Goal: Information Seeking & Learning: Learn about a topic

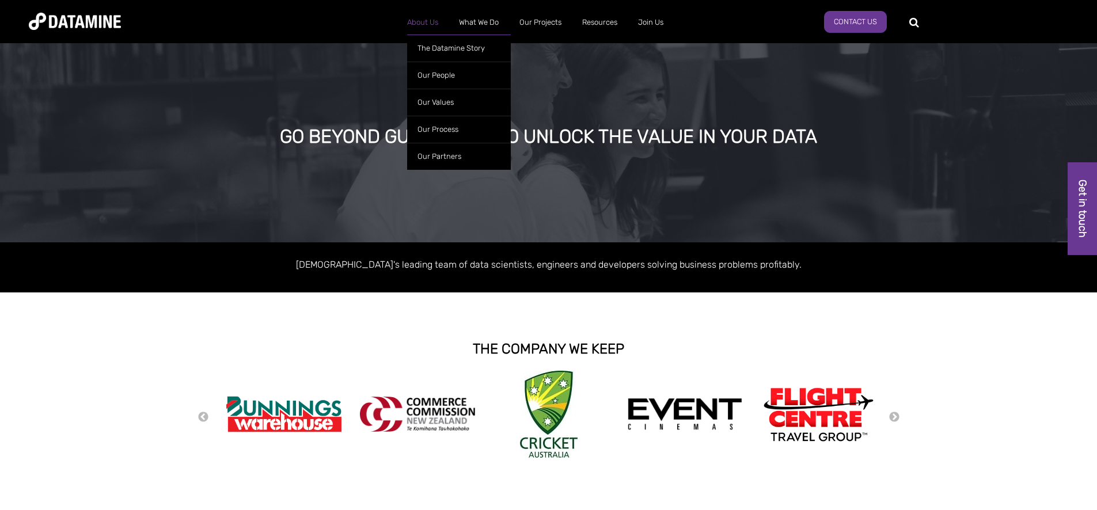
click at [426, 25] on link "About Us" at bounding box center [423, 22] width 52 height 30
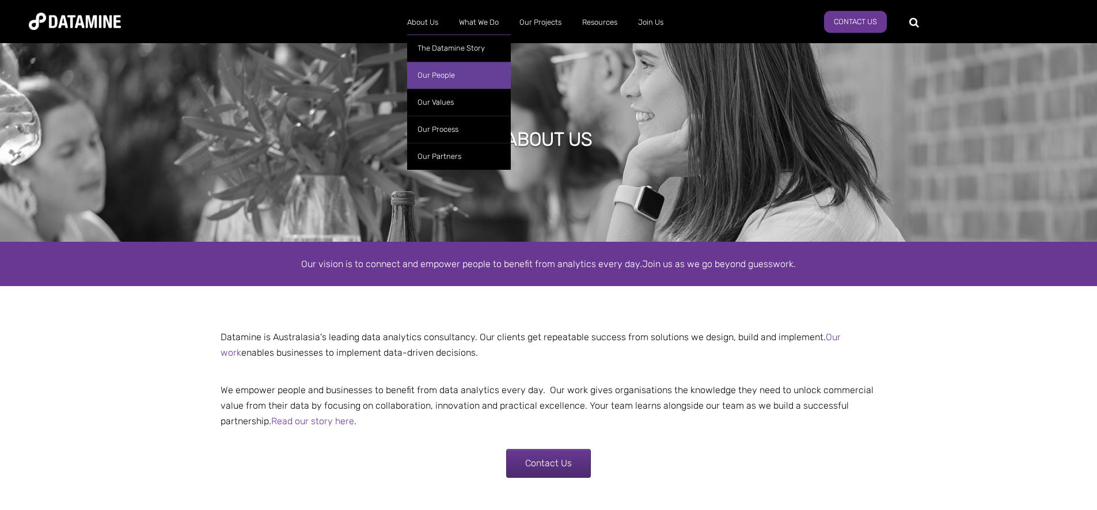
click at [436, 71] on link "Our People" at bounding box center [459, 75] width 104 height 27
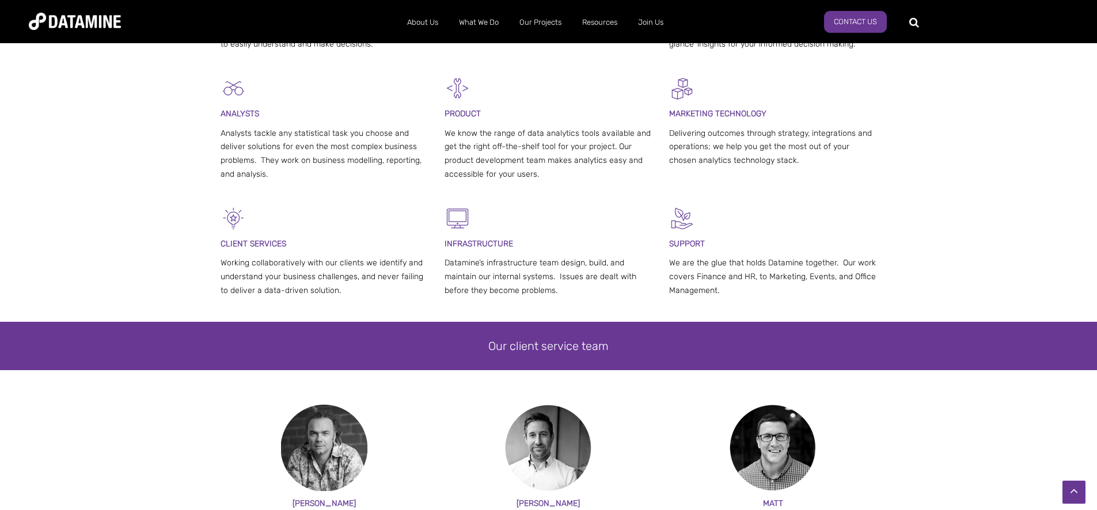
scroll to position [595, 0]
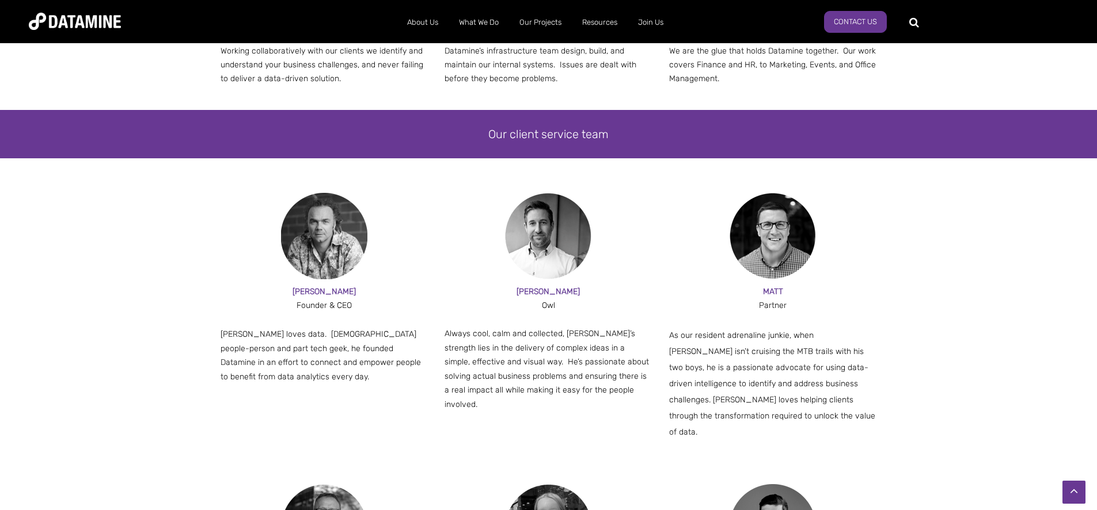
click at [128, 242] on div "[PERSON_NAME] & CEO [PERSON_NAME] loves data. [DEMOGRAPHIC_DATA] people-person …" at bounding box center [548, 338] width 1097 height 291
click at [341, 256] on img at bounding box center [324, 236] width 86 height 86
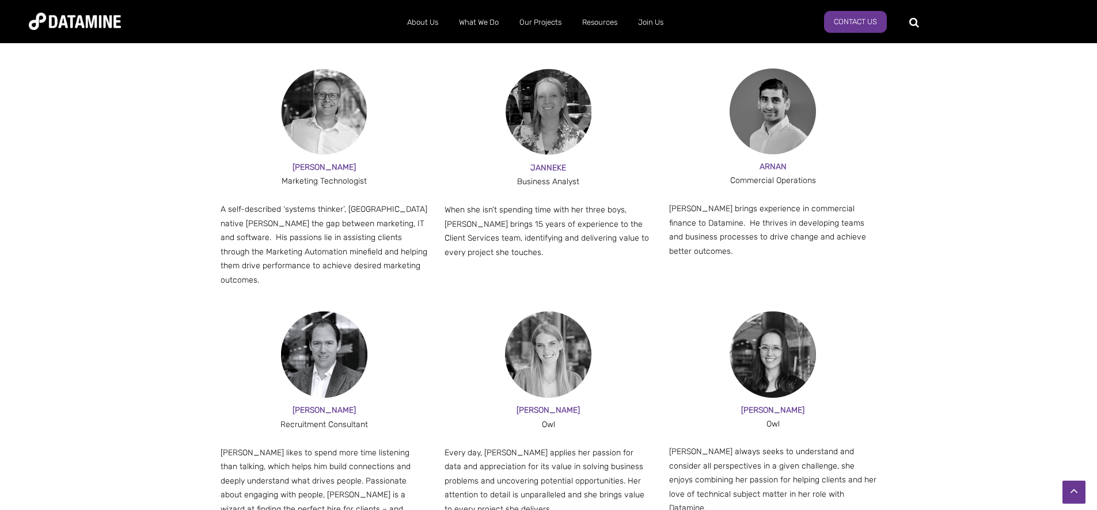
scroll to position [1018, 0]
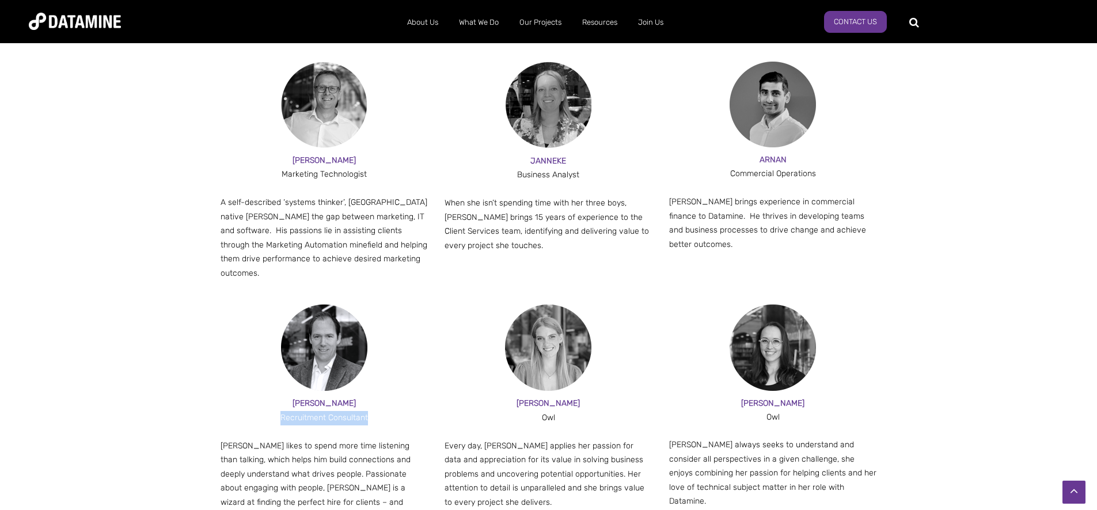
drag, startPoint x: 370, startPoint y: 378, endPoint x: 279, endPoint y: 381, distance: 90.5
click at [279, 411] on div "Recruitment Consultant" at bounding box center [325, 418] width 208 height 14
click at [286, 439] on p "Jesse likes to spend more time listening than talking, which helps him build co…" at bounding box center [325, 481] width 208 height 85
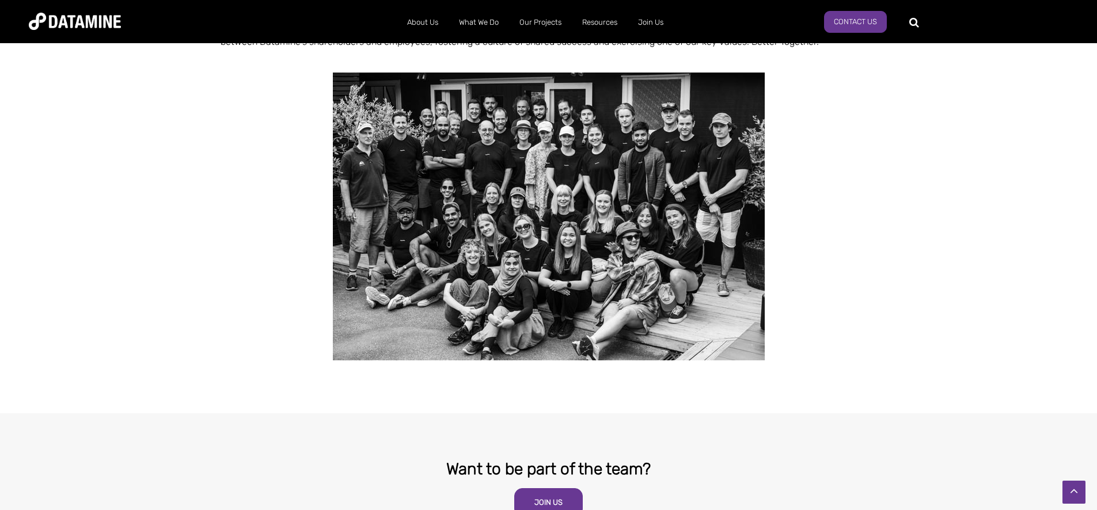
scroll to position [1894, 0]
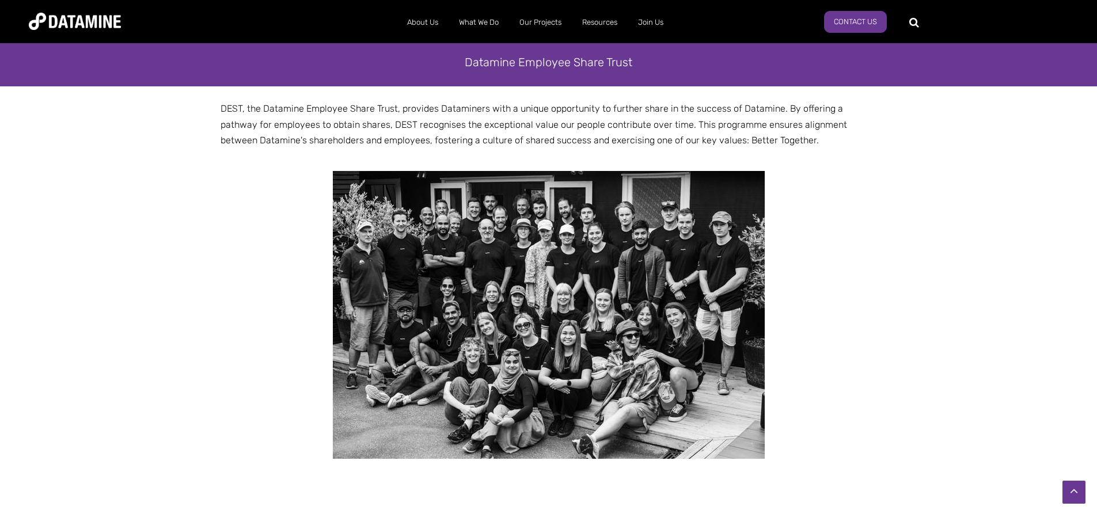
click at [511, 263] on img at bounding box center [549, 315] width 432 height 288
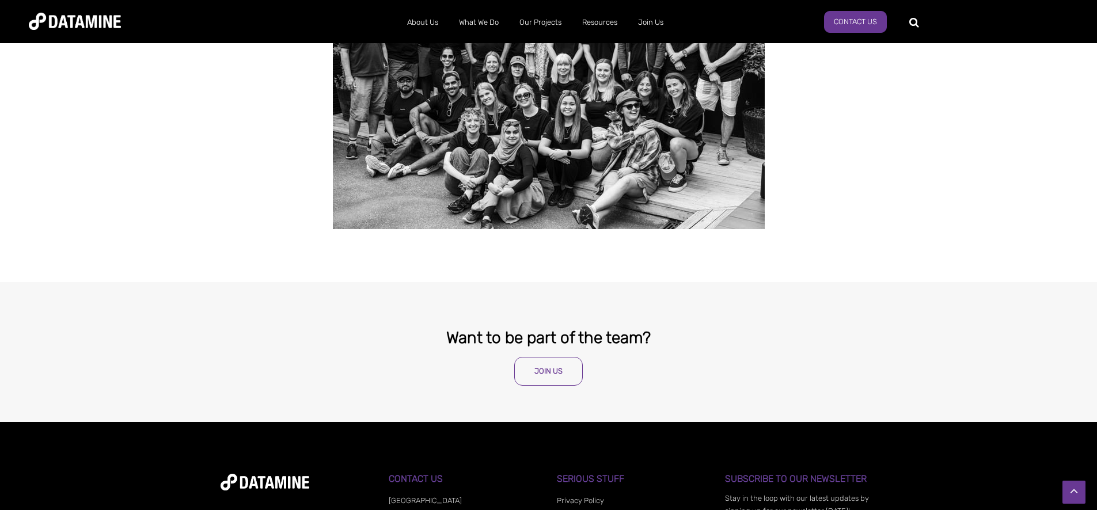
scroll to position [1887, 0]
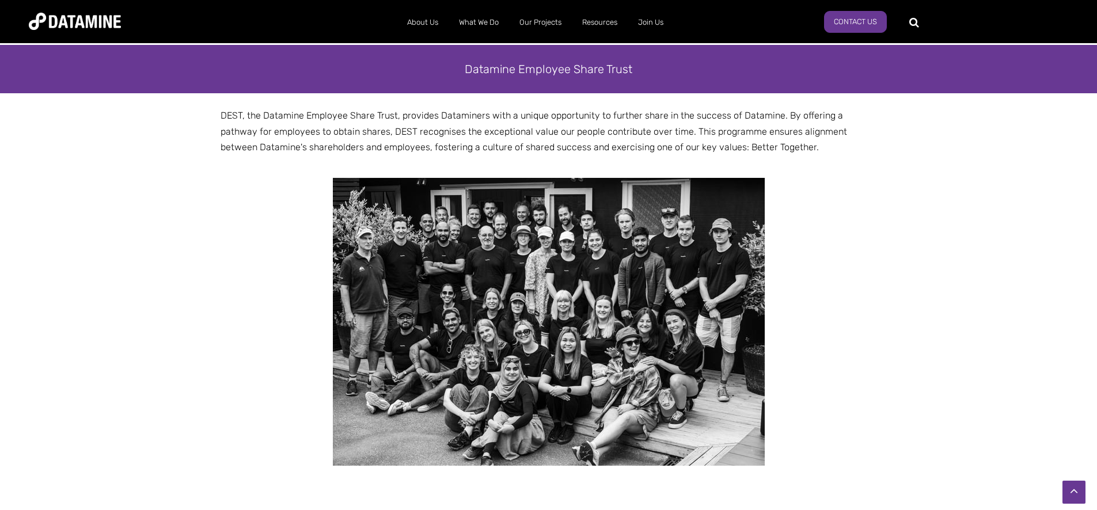
click at [515, 178] on img at bounding box center [549, 322] width 432 height 288
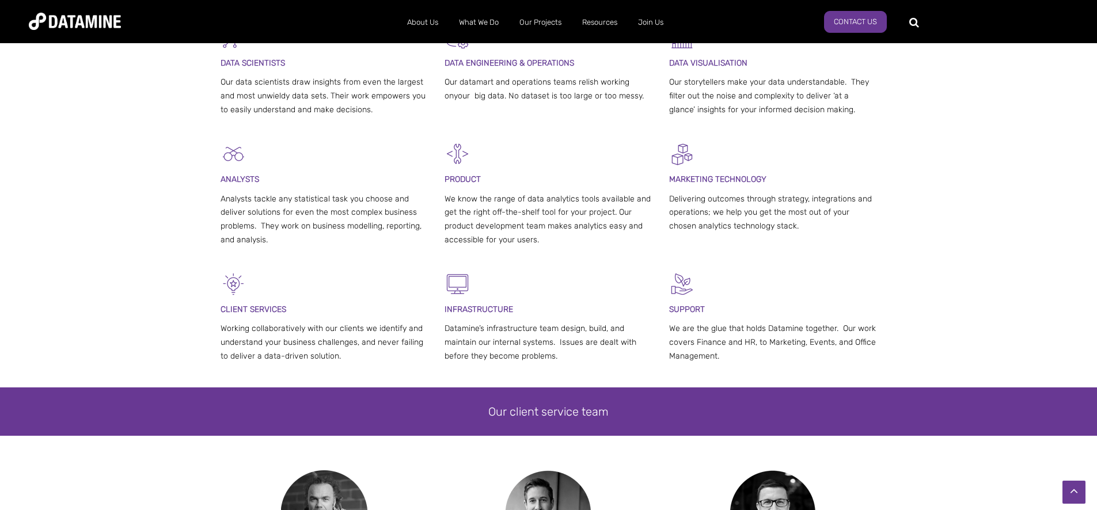
scroll to position [0, 0]
